Goal: Information Seeking & Learning: Learn about a topic

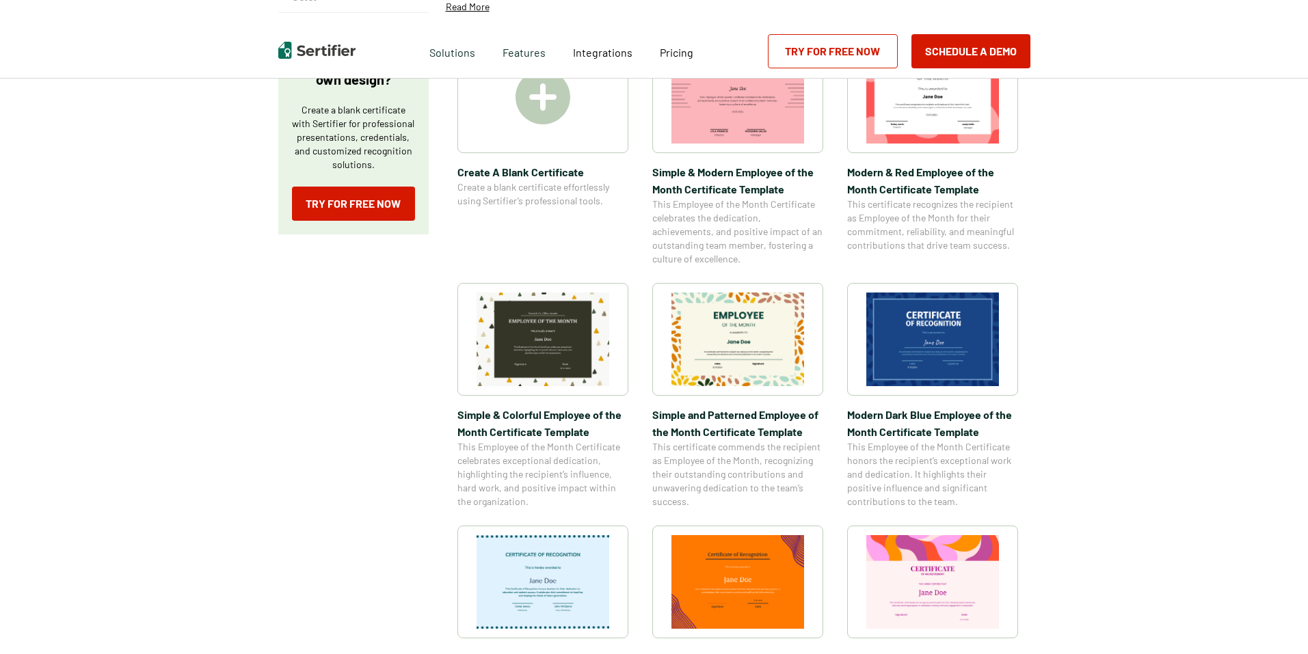
scroll to position [342, 0]
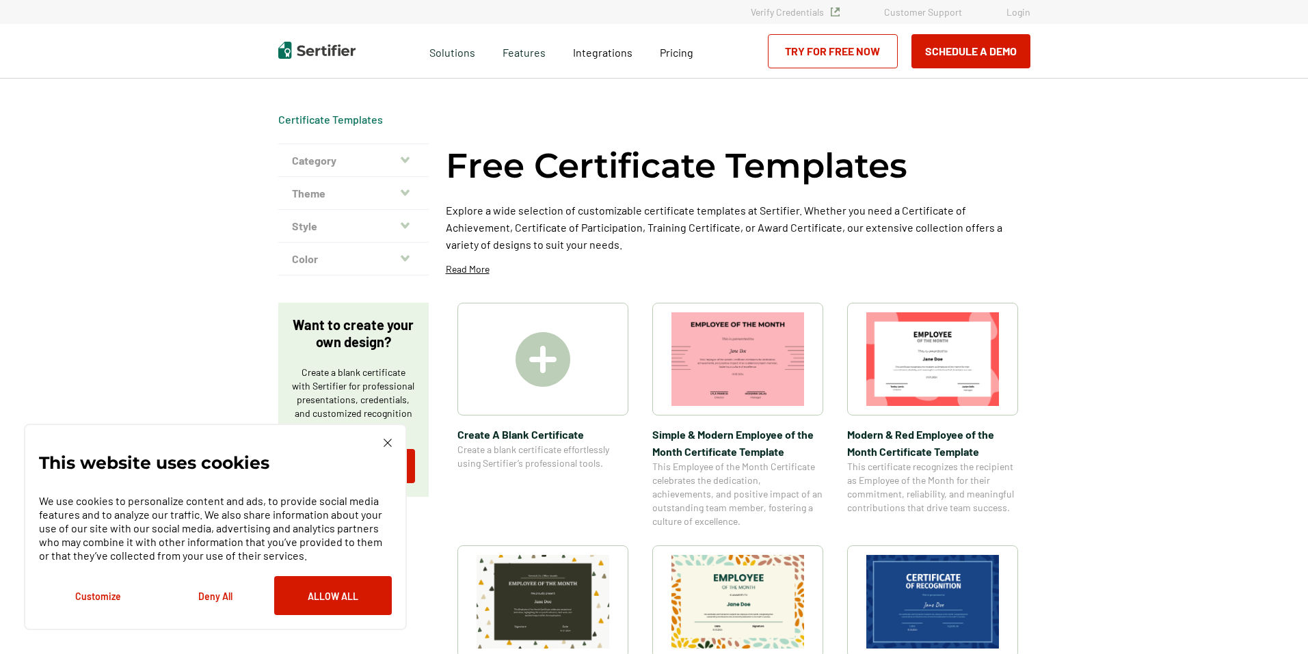
click at [336, 161] on button "Category" at bounding box center [353, 160] width 150 height 33
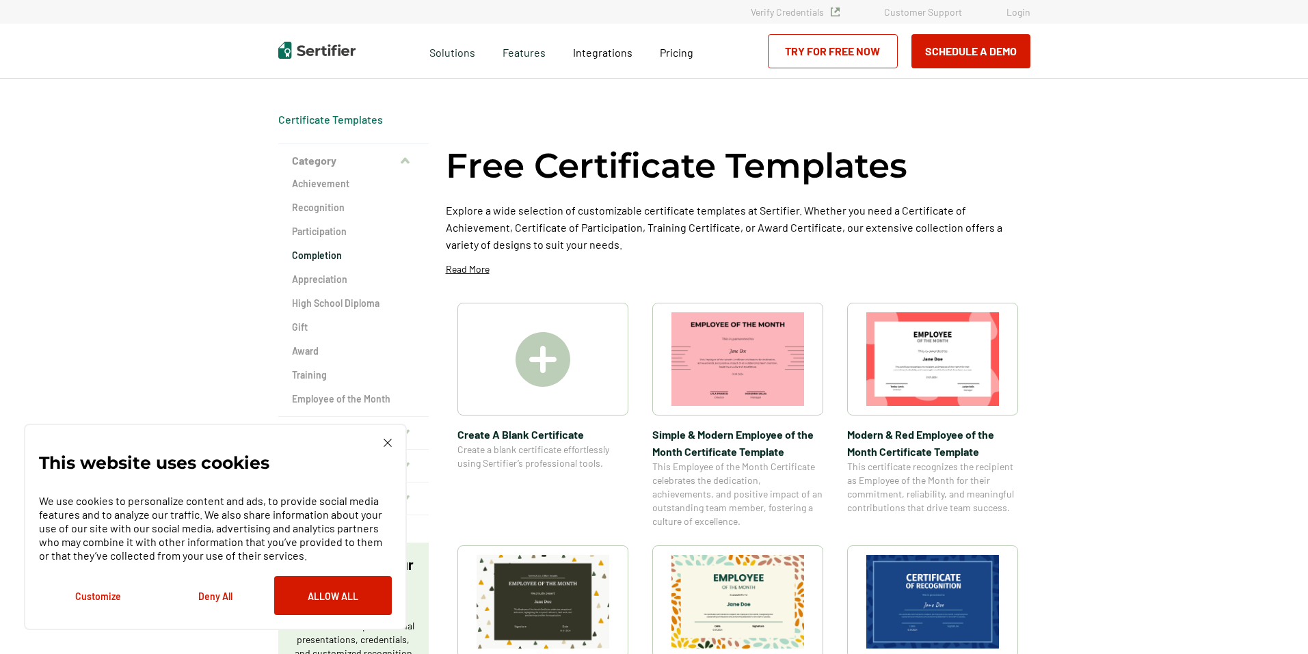
click at [327, 259] on h2 "Completion" at bounding box center [353, 256] width 123 height 14
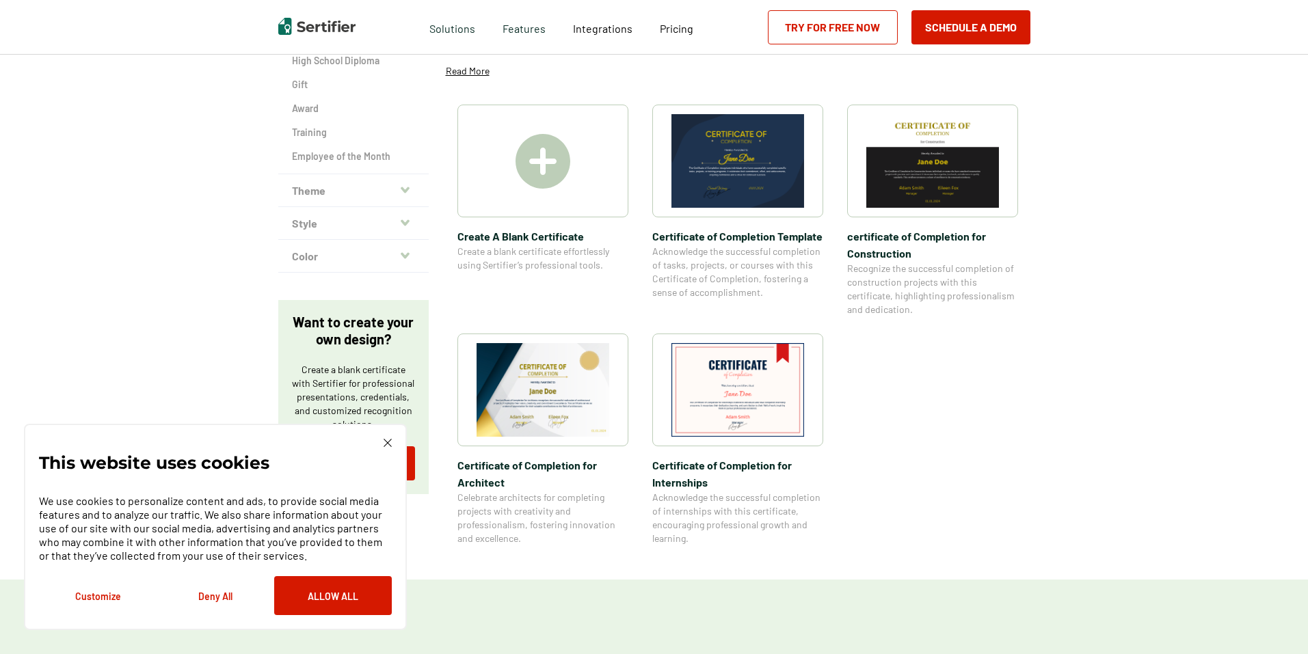
scroll to position [273, 0]
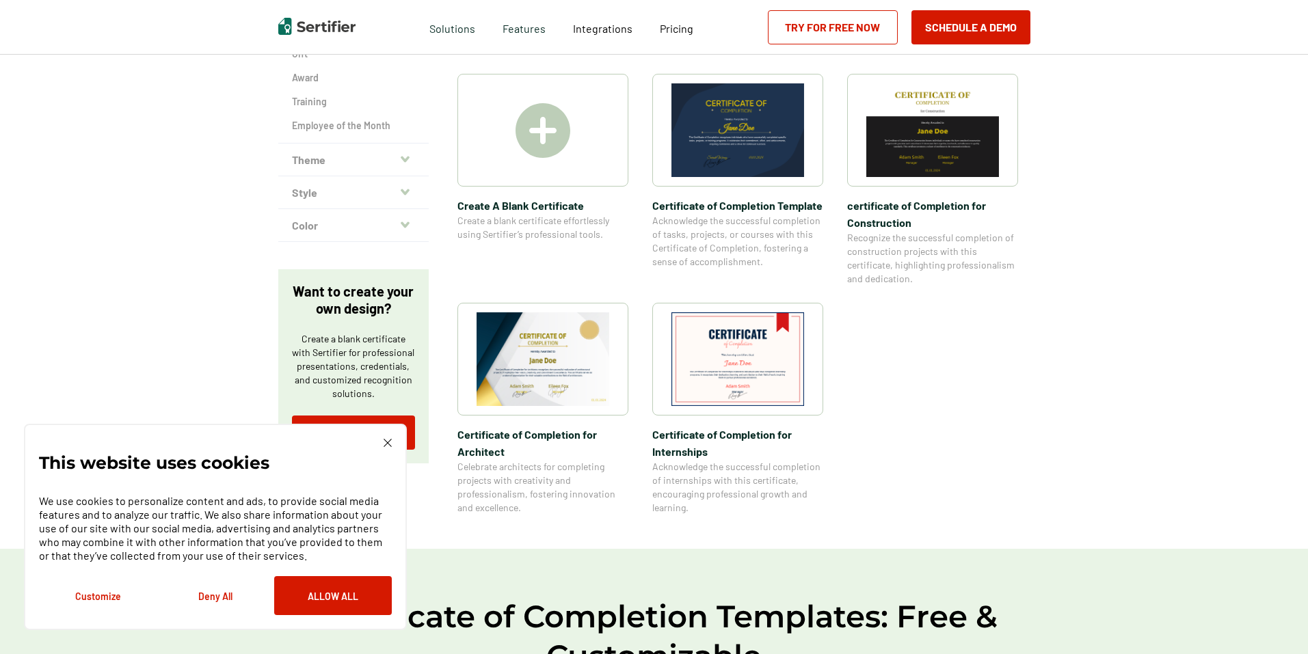
click at [349, 154] on button "Theme" at bounding box center [353, 160] width 150 height 33
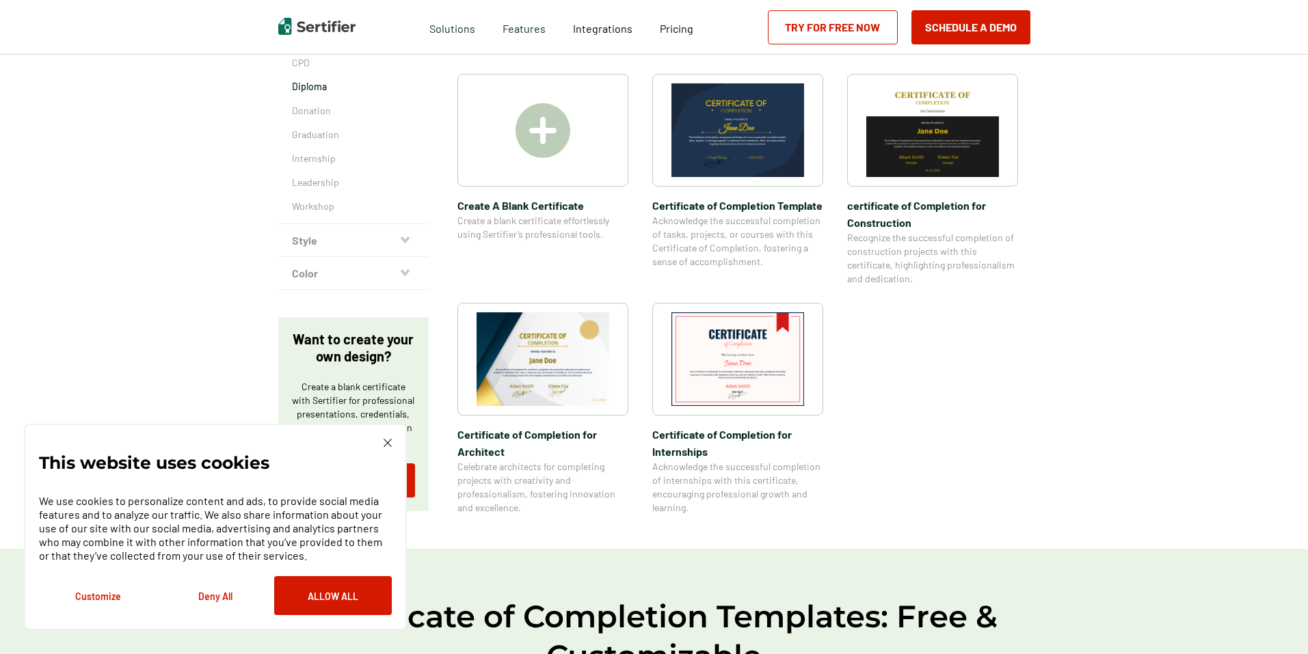
click at [314, 90] on p "Diploma" at bounding box center [353, 87] width 123 height 14
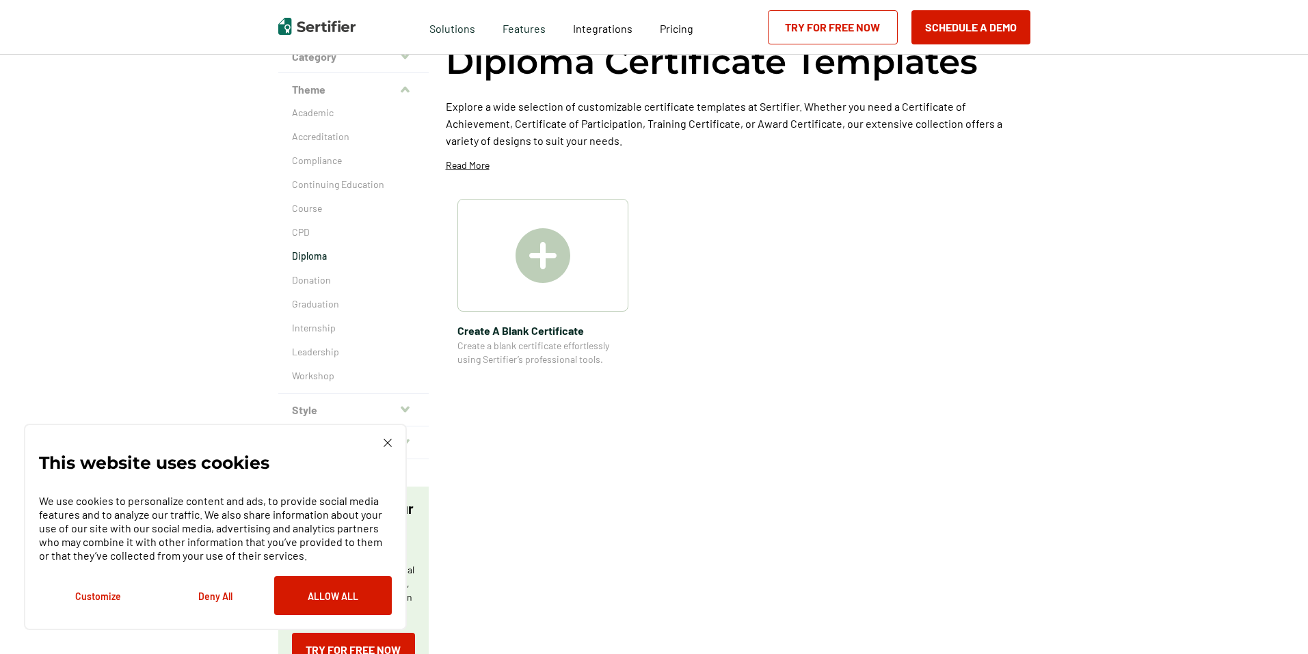
scroll to position [137, 0]
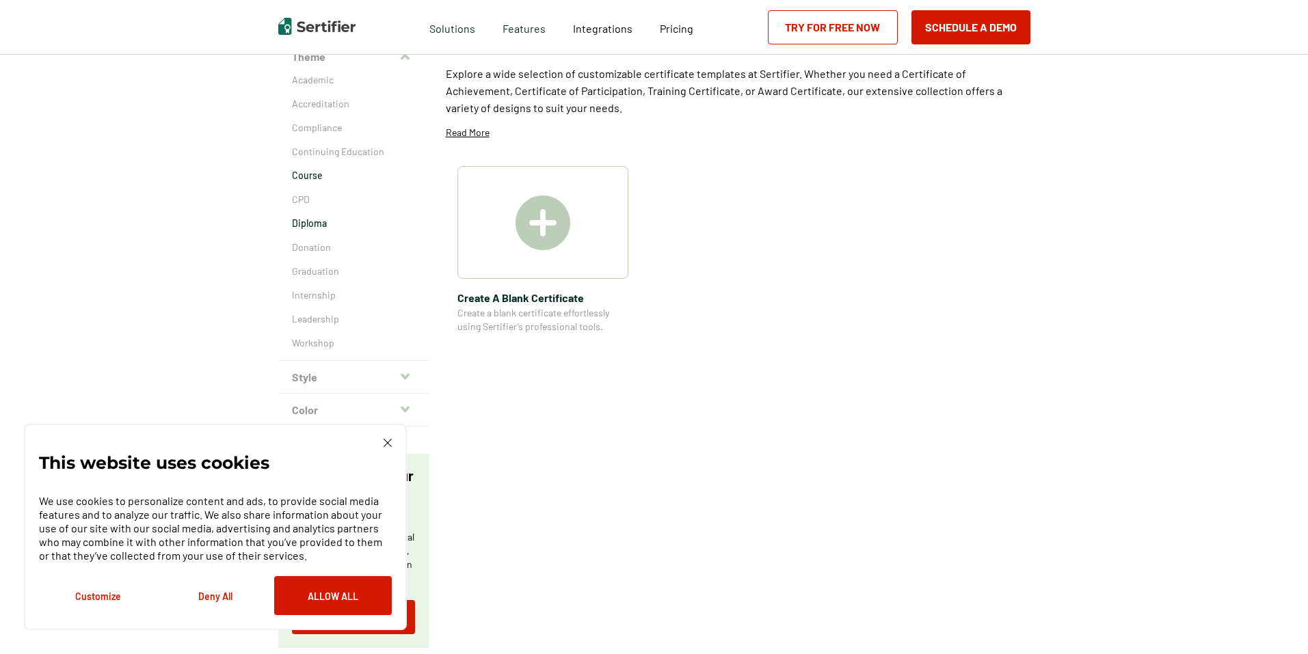
click at [302, 170] on p "Course" at bounding box center [353, 176] width 123 height 14
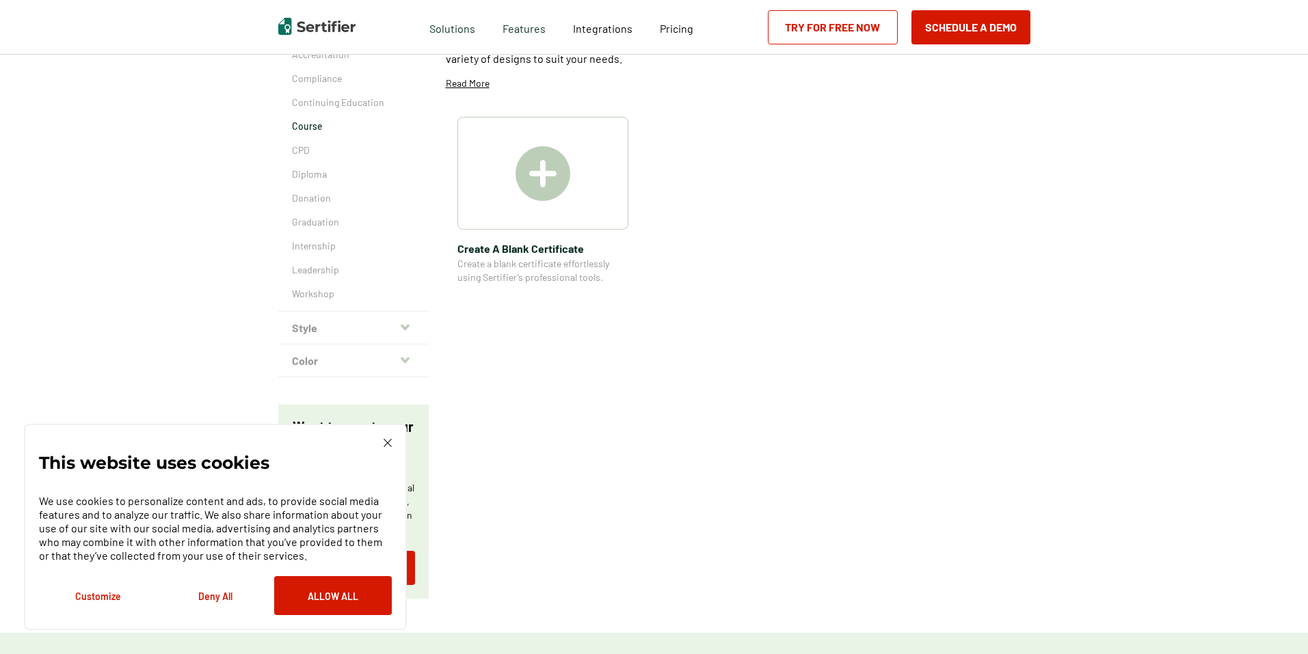
scroll to position [273, 0]
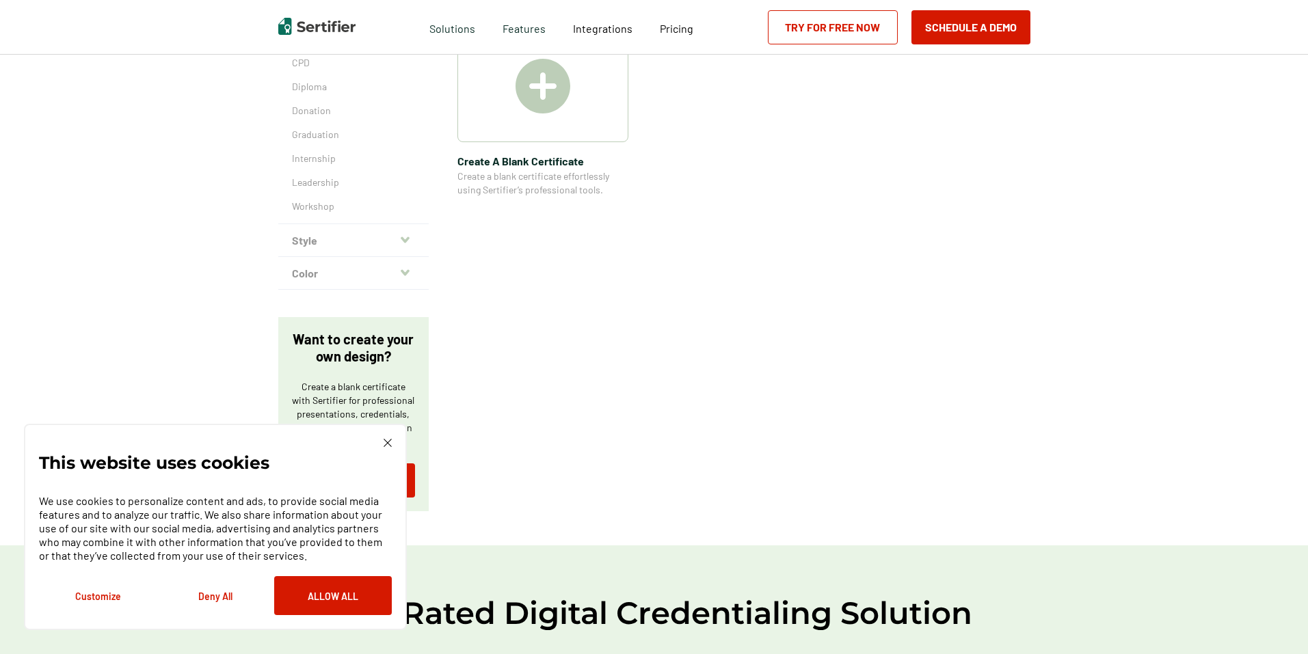
click at [314, 199] on div "Academic Accreditation Compliance Continuing Education Course CPD Diploma Donat…" at bounding box center [353, 79] width 150 height 287
click at [316, 186] on p "Leadership" at bounding box center [353, 183] width 123 height 14
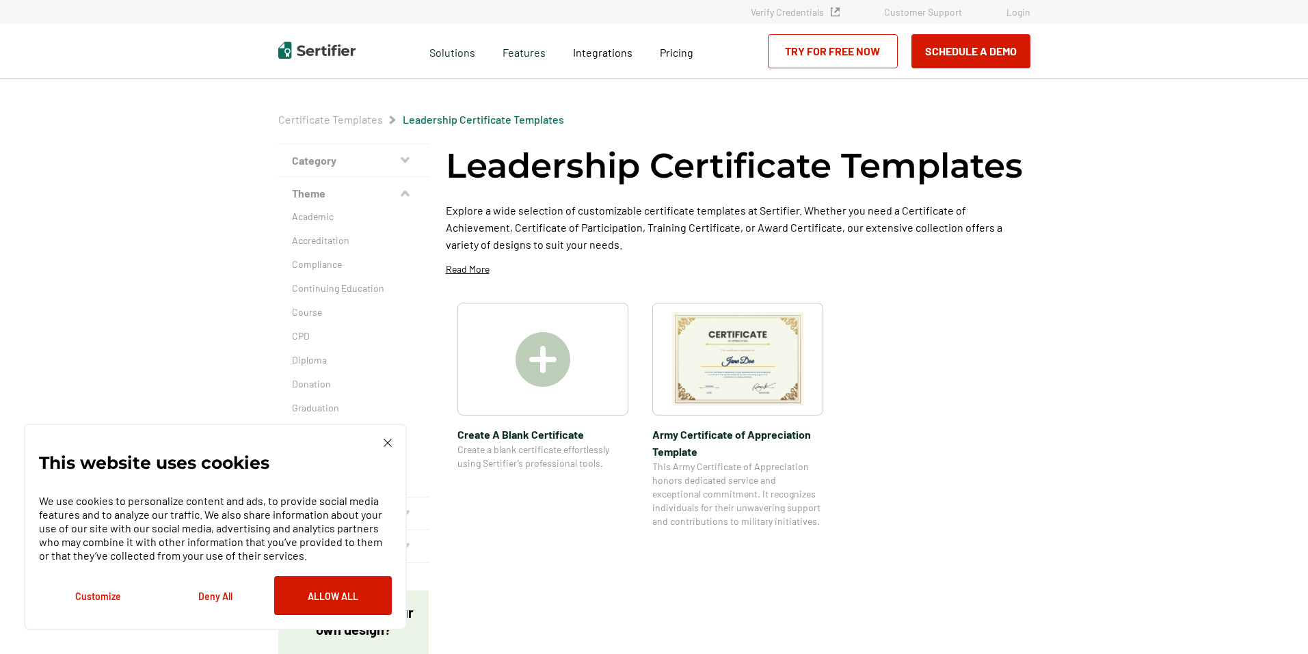
click at [316, 254] on div "Academic Accreditation Compliance Continuing Education Course CPD Diploma Donat…" at bounding box center [353, 353] width 150 height 287
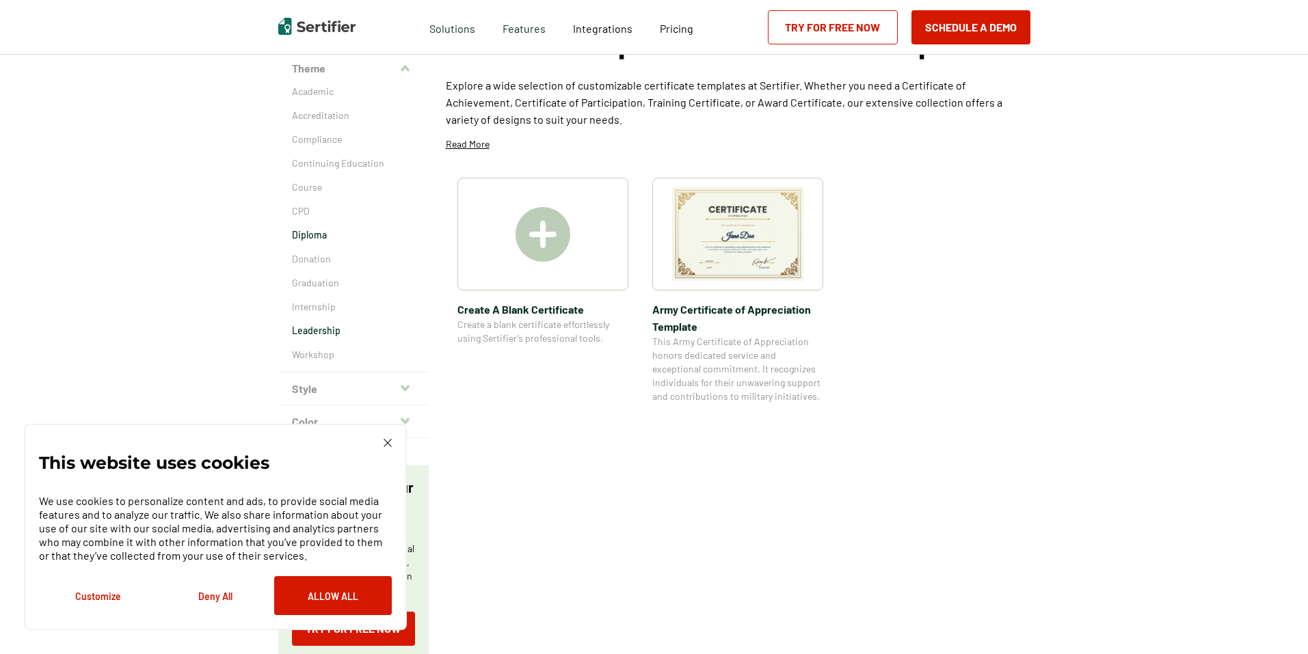
scroll to position [137, 0]
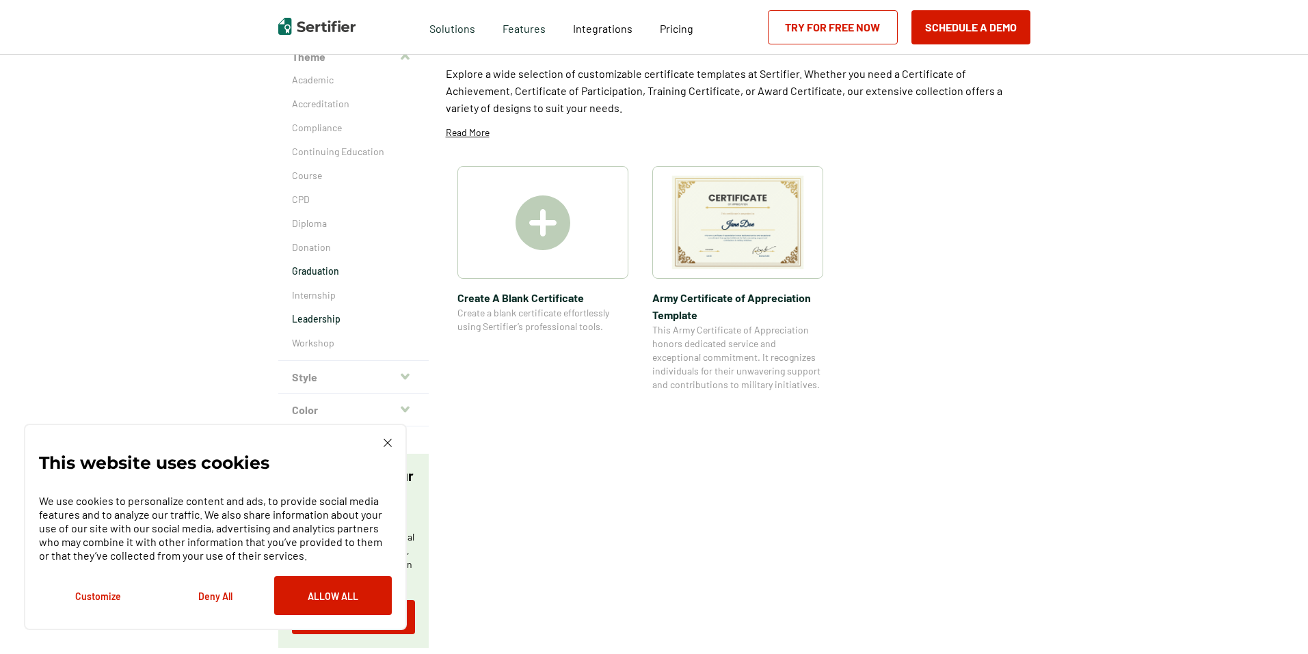
click at [317, 265] on p "Graduation" at bounding box center [353, 272] width 123 height 14
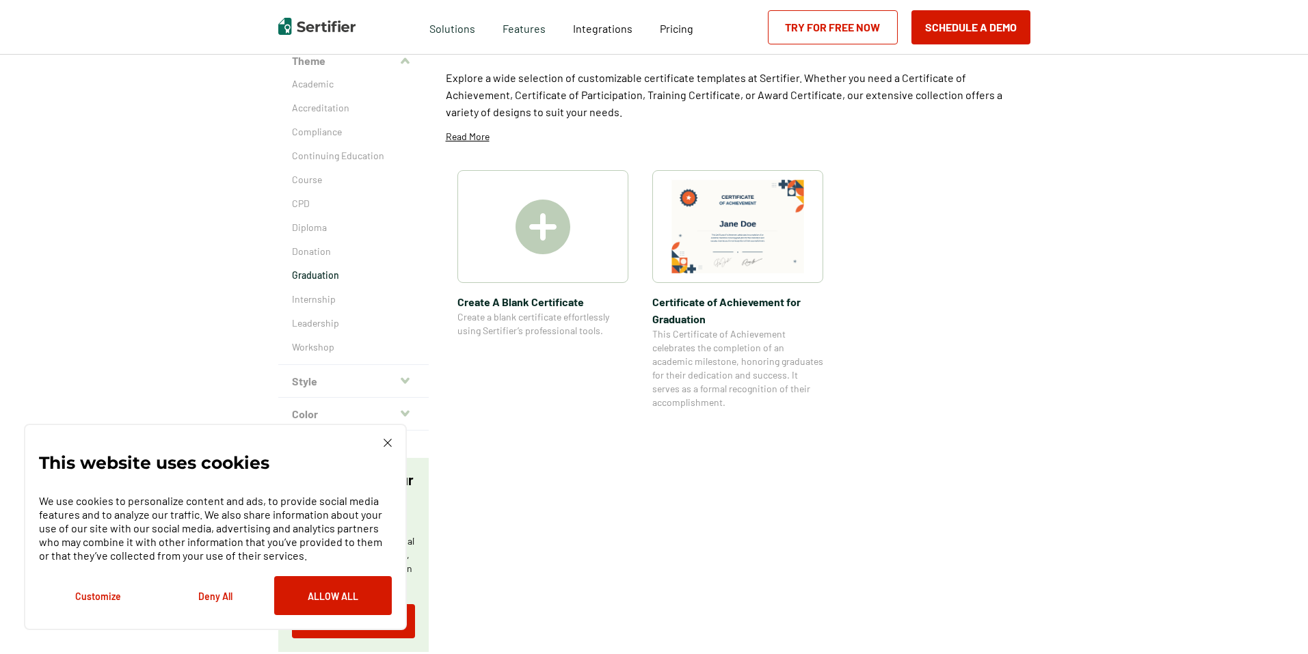
scroll to position [137, 0]
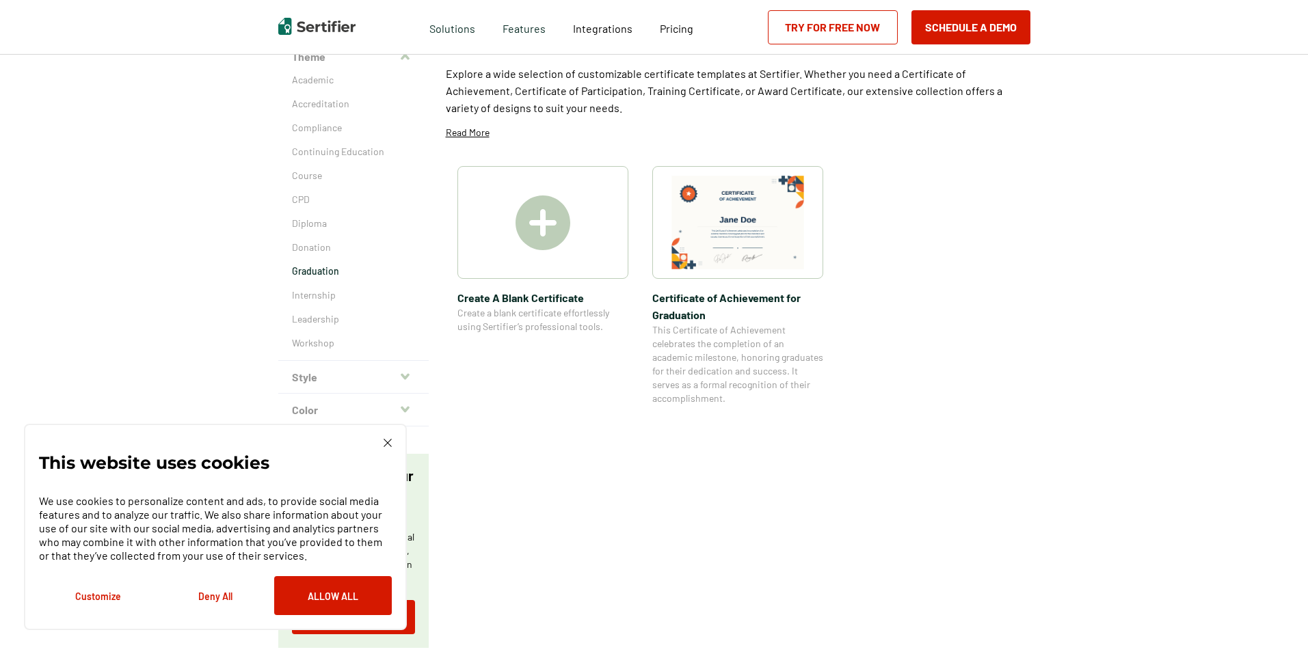
click at [333, 381] on button "Style" at bounding box center [353, 377] width 150 height 33
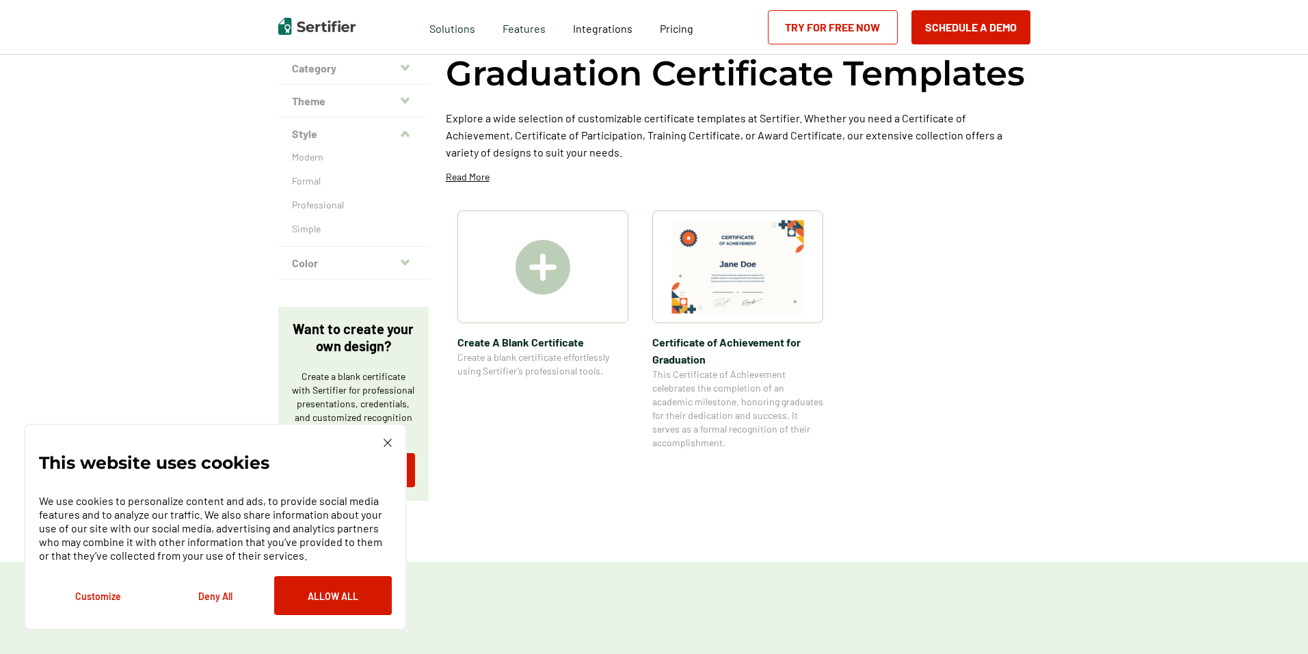
scroll to position [68, 0]
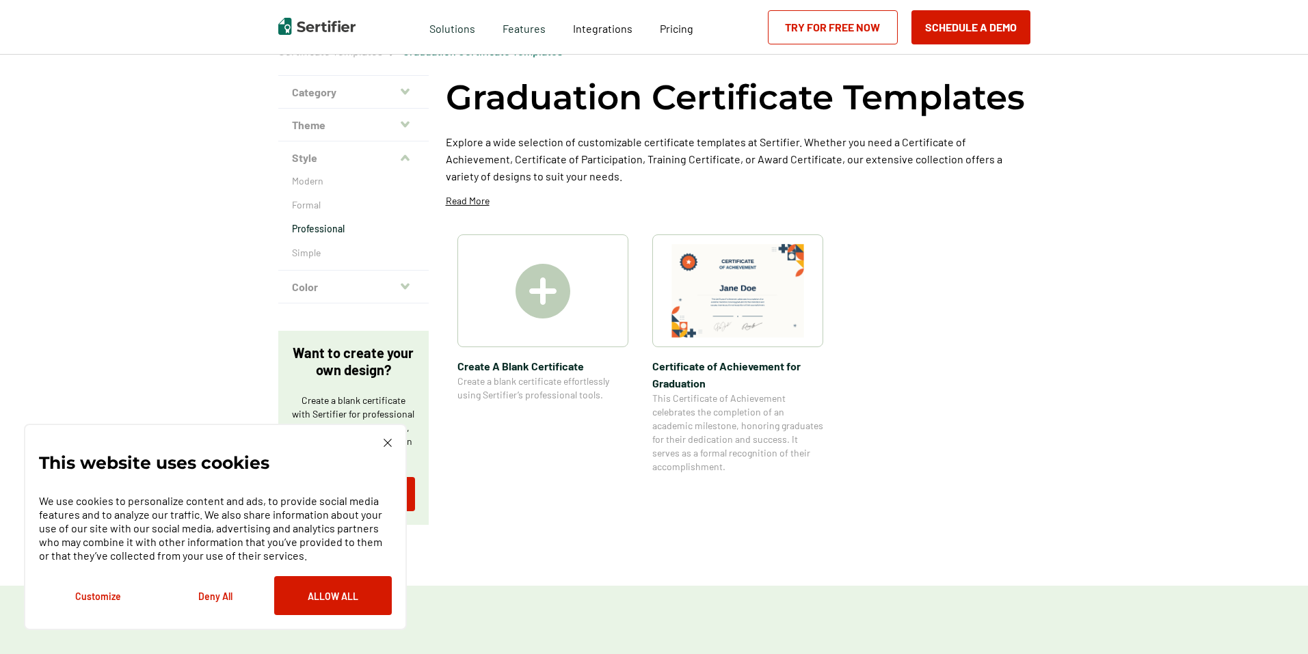
click at [311, 225] on p "Professional" at bounding box center [353, 229] width 123 height 14
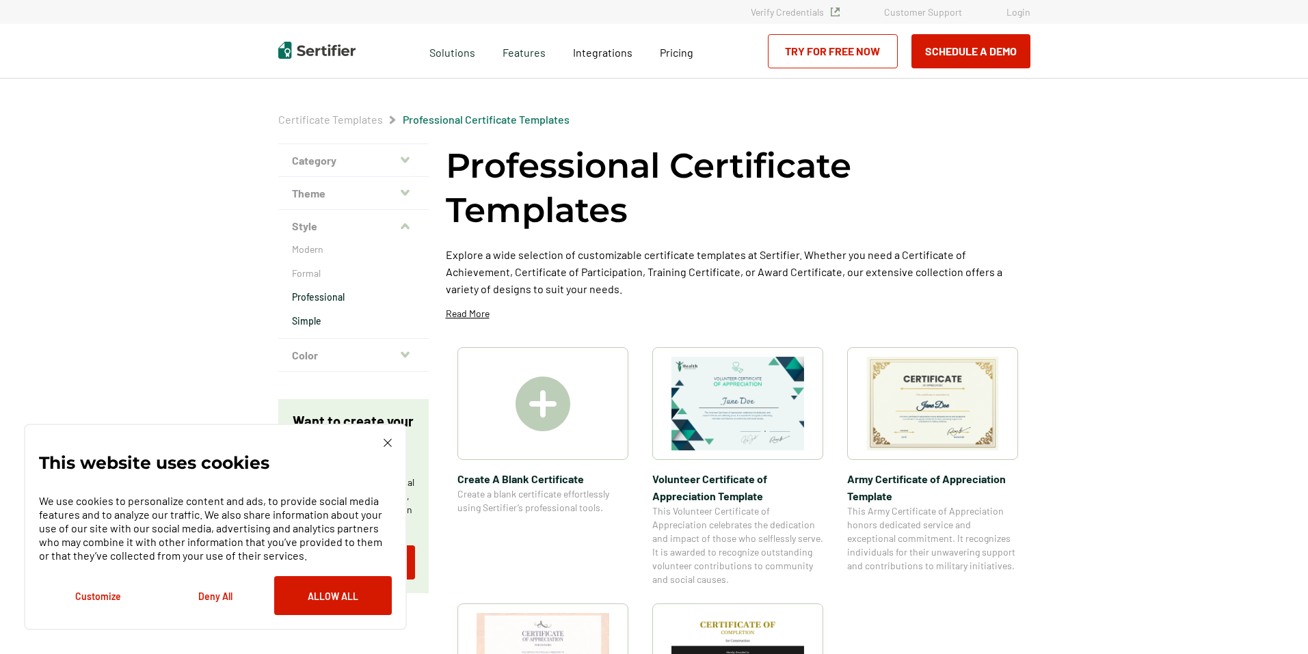
click at [323, 316] on p "Simple" at bounding box center [353, 321] width 123 height 14
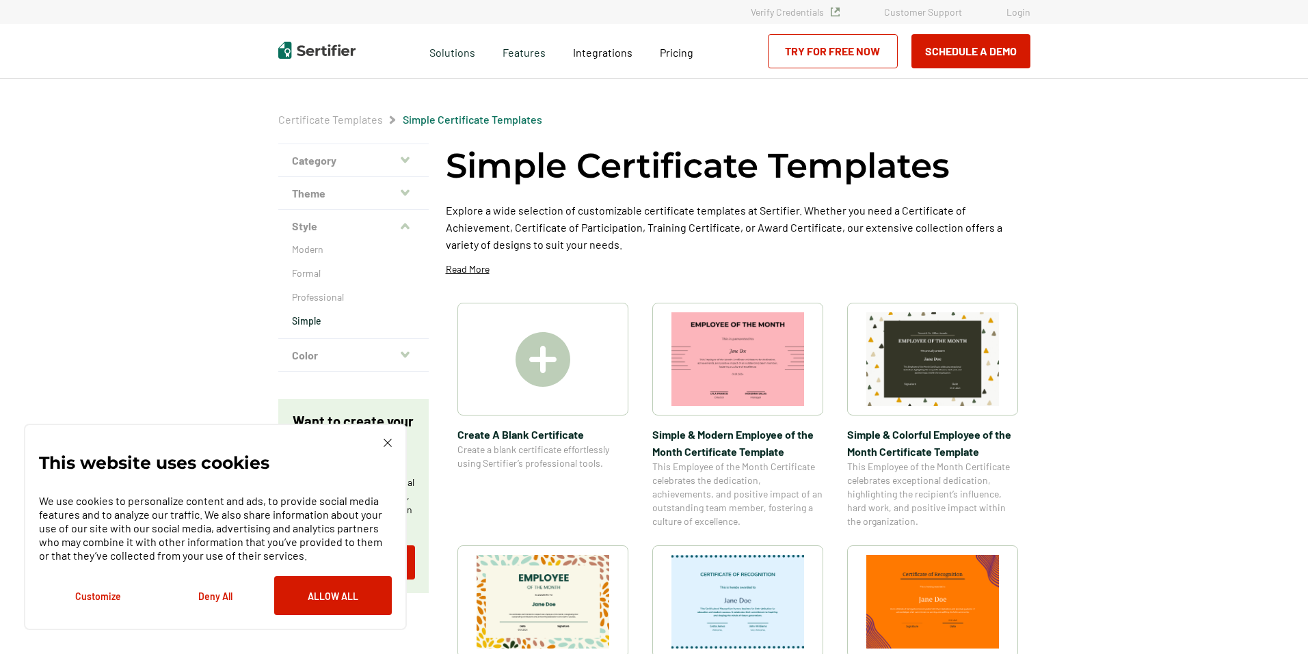
scroll to position [68, 0]
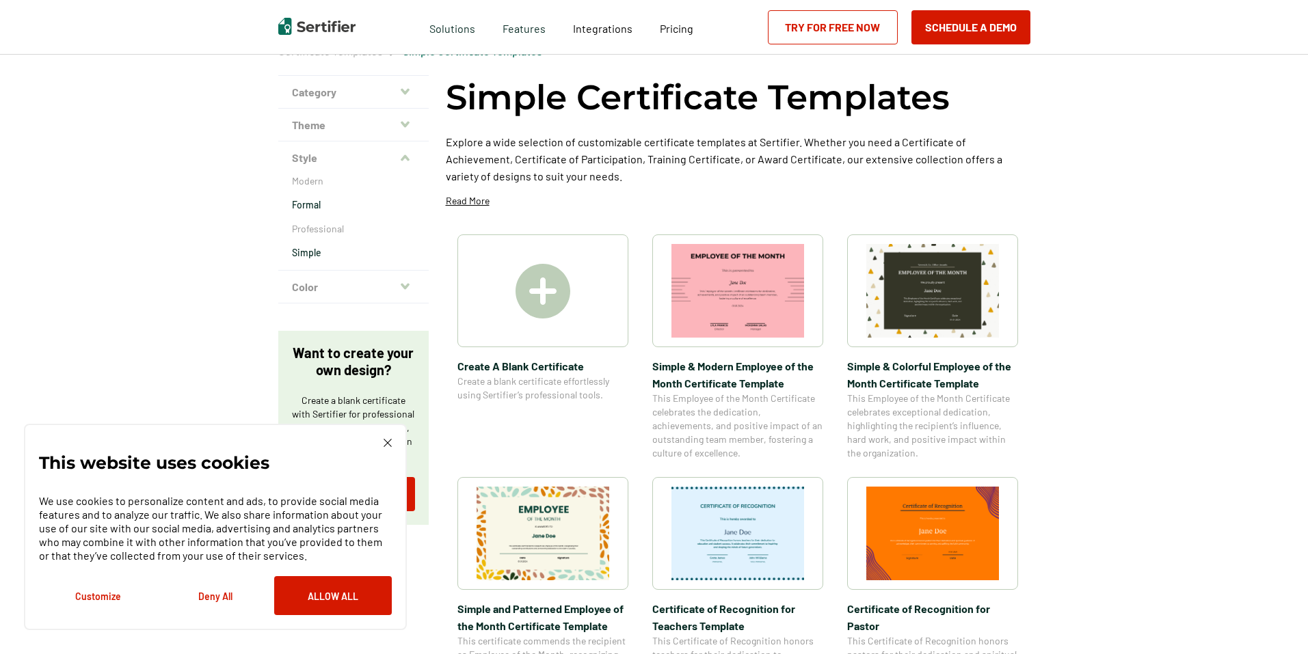
click at [315, 203] on p "Formal" at bounding box center [353, 205] width 123 height 14
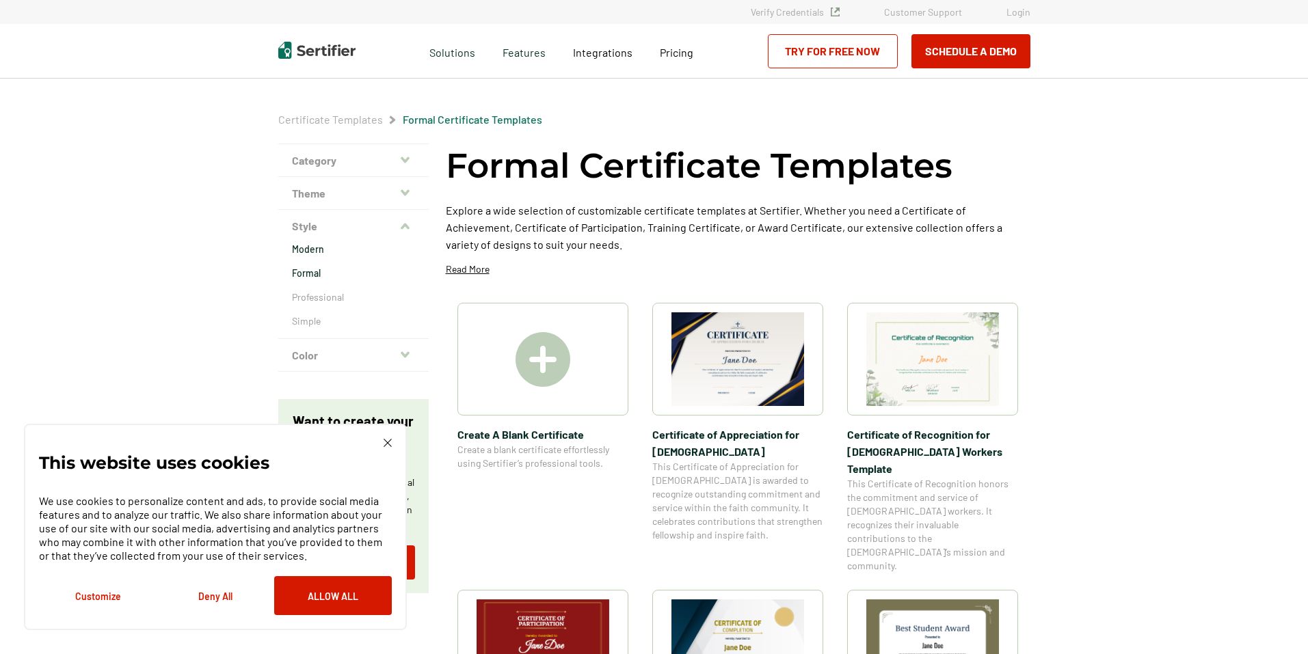
click at [317, 250] on p "Modern" at bounding box center [353, 250] width 123 height 14
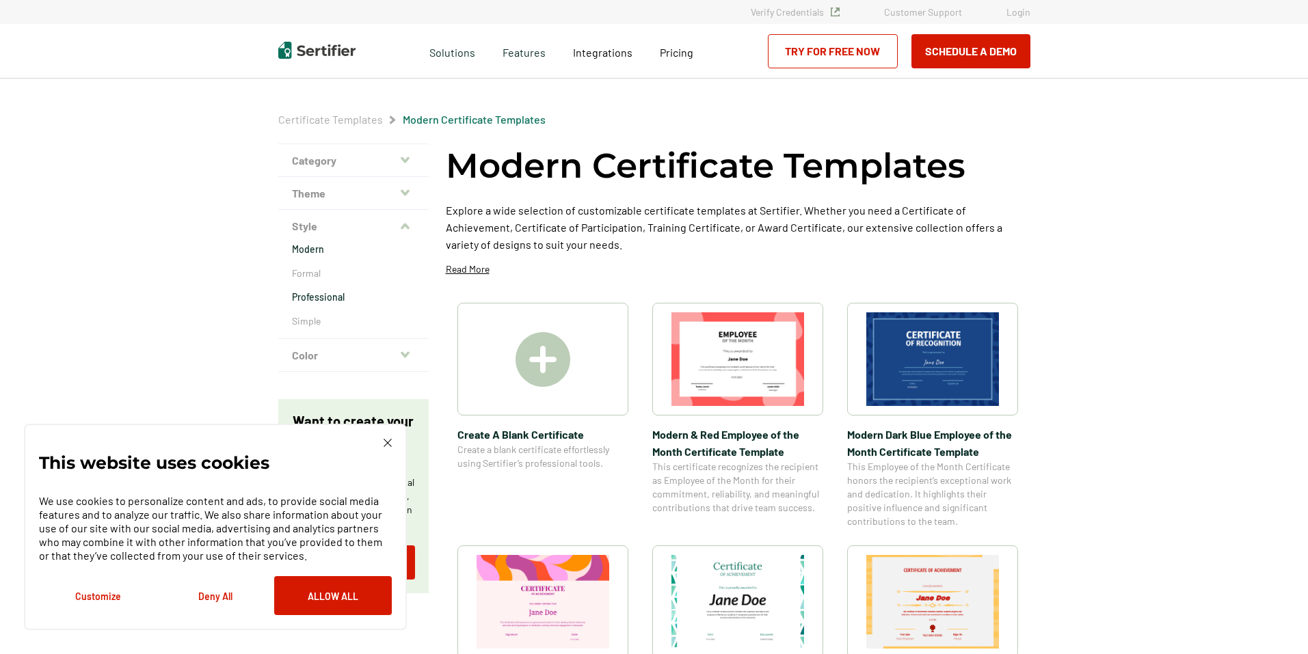
click at [325, 297] on p "Professional" at bounding box center [353, 298] width 123 height 14
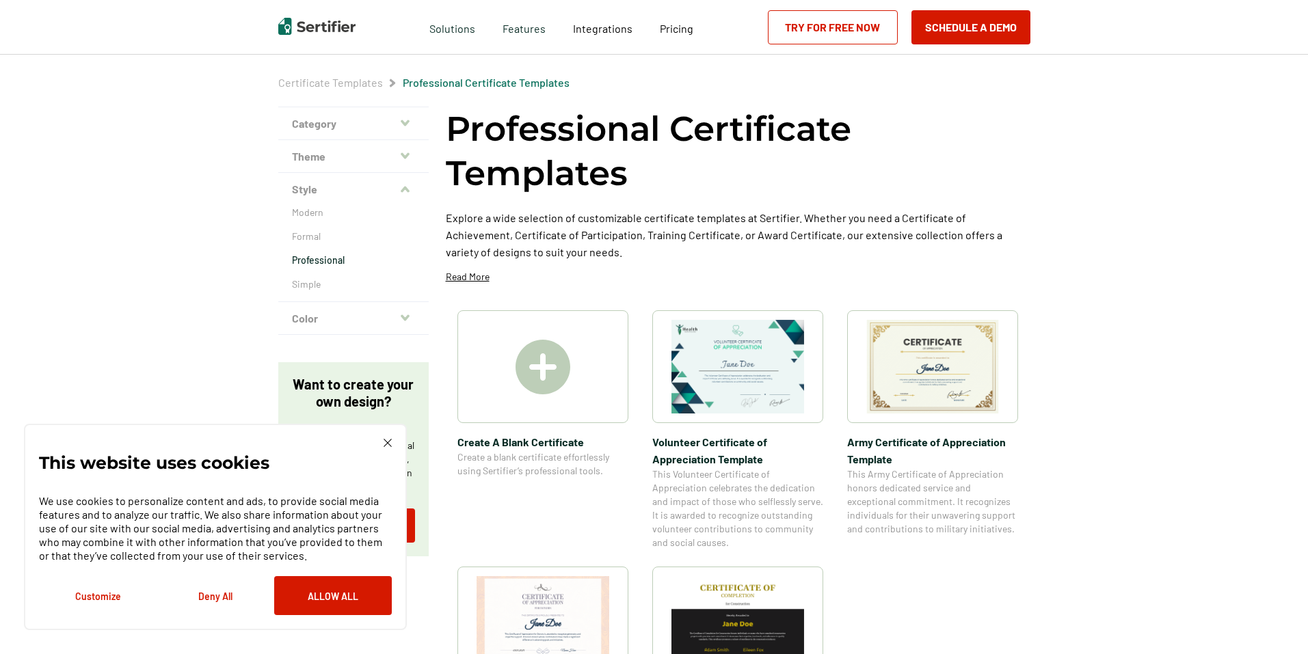
scroll to position [68, 0]
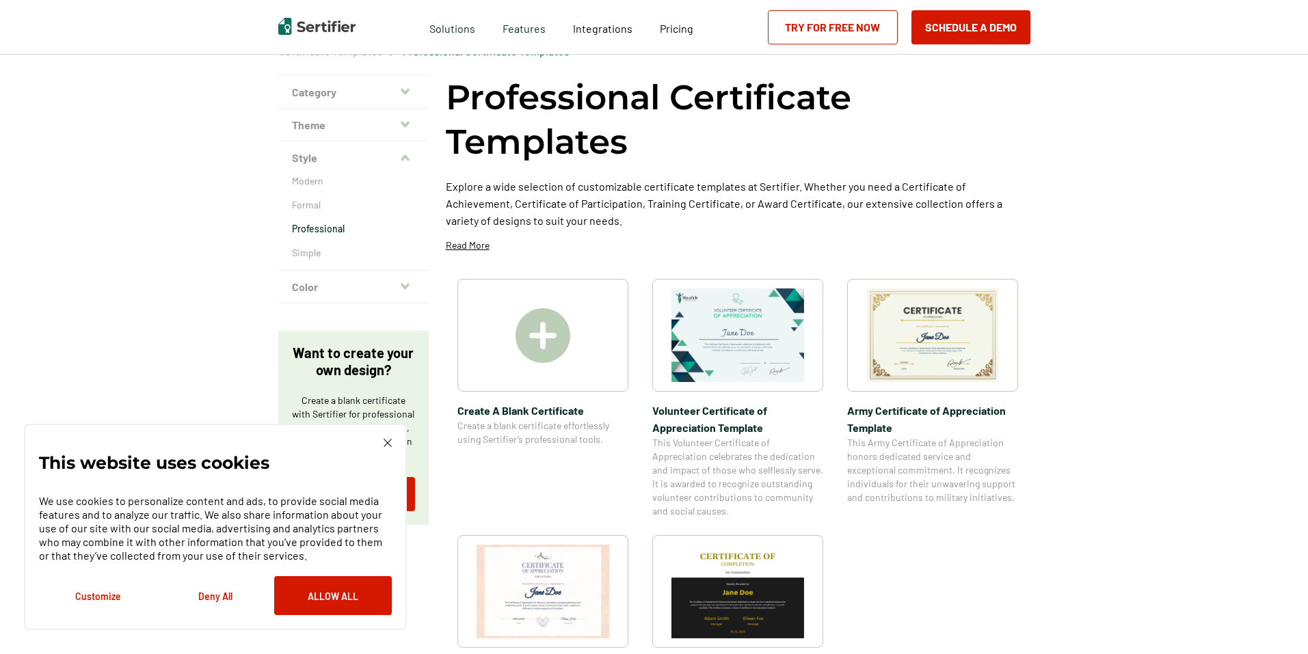
click at [329, 282] on button "Color" at bounding box center [353, 287] width 150 height 33
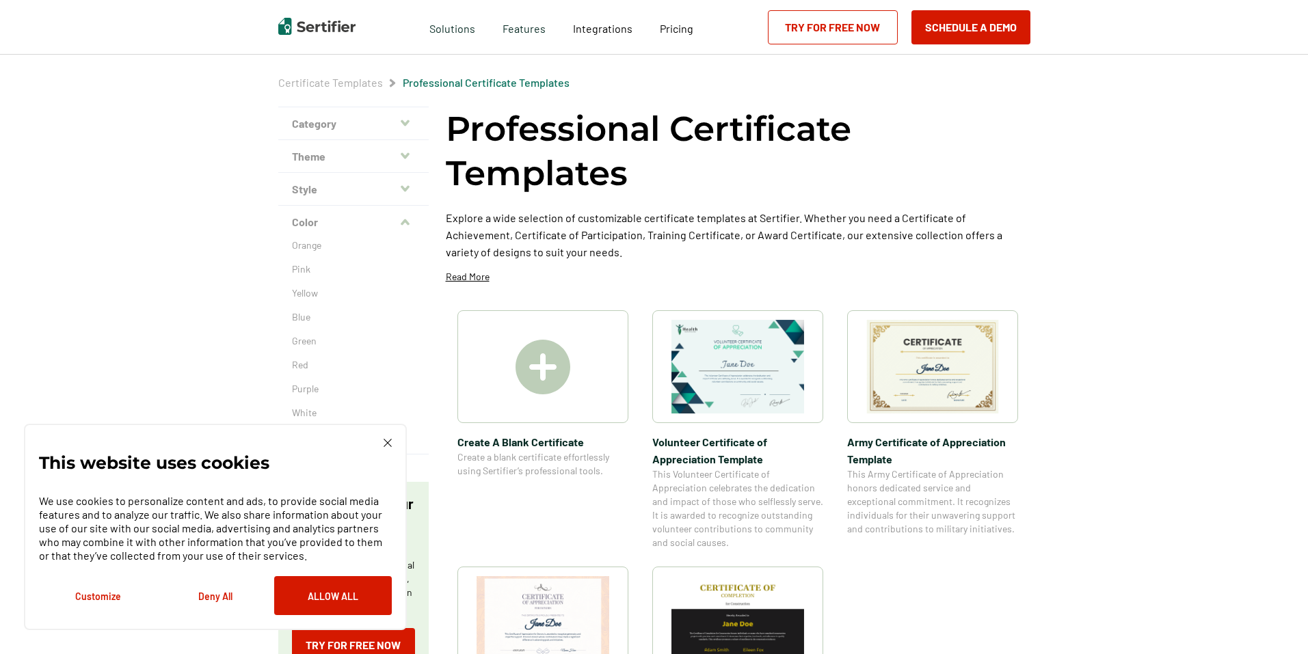
scroll to position [0, 0]
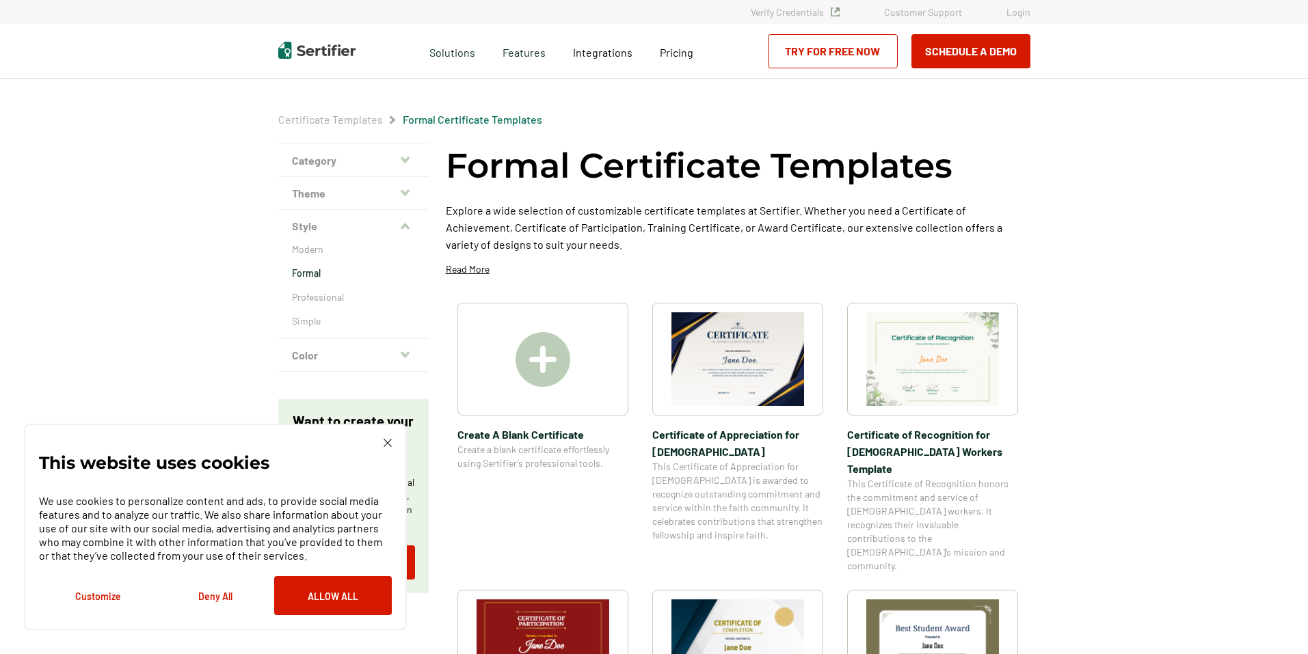
scroll to position [68, 0]
